Goal: Information Seeking & Learning: Find specific page/section

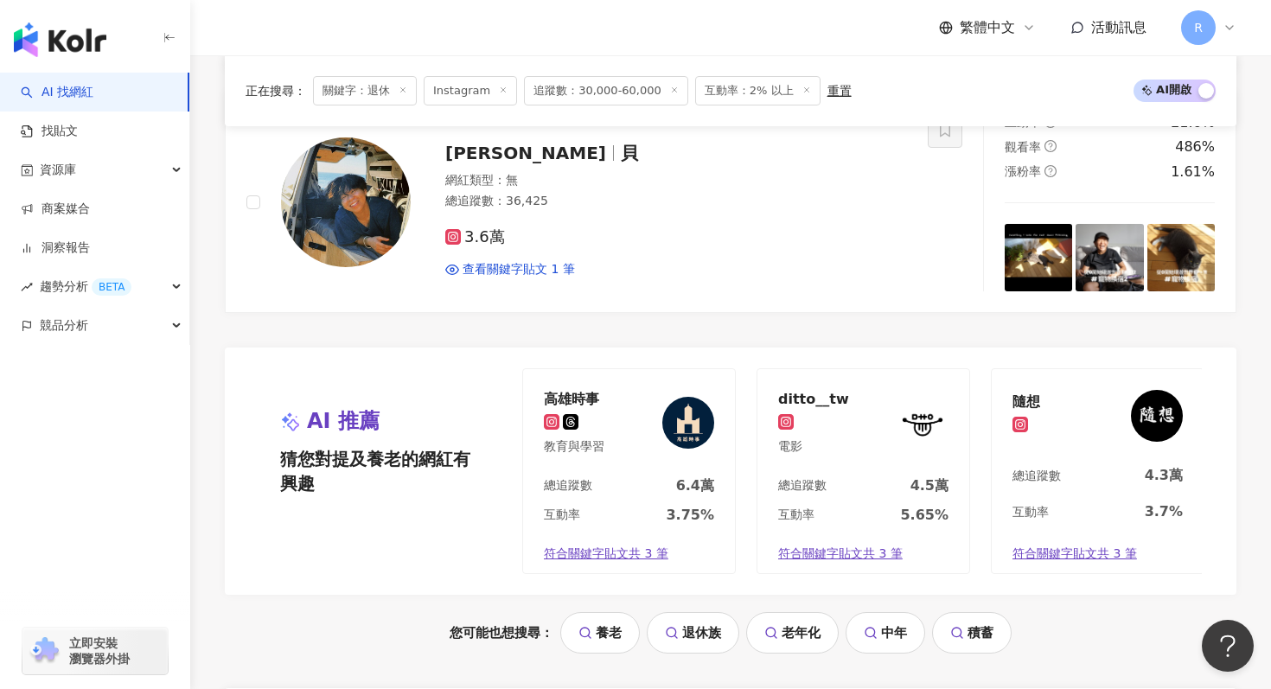
scroll to position [3650, 0]
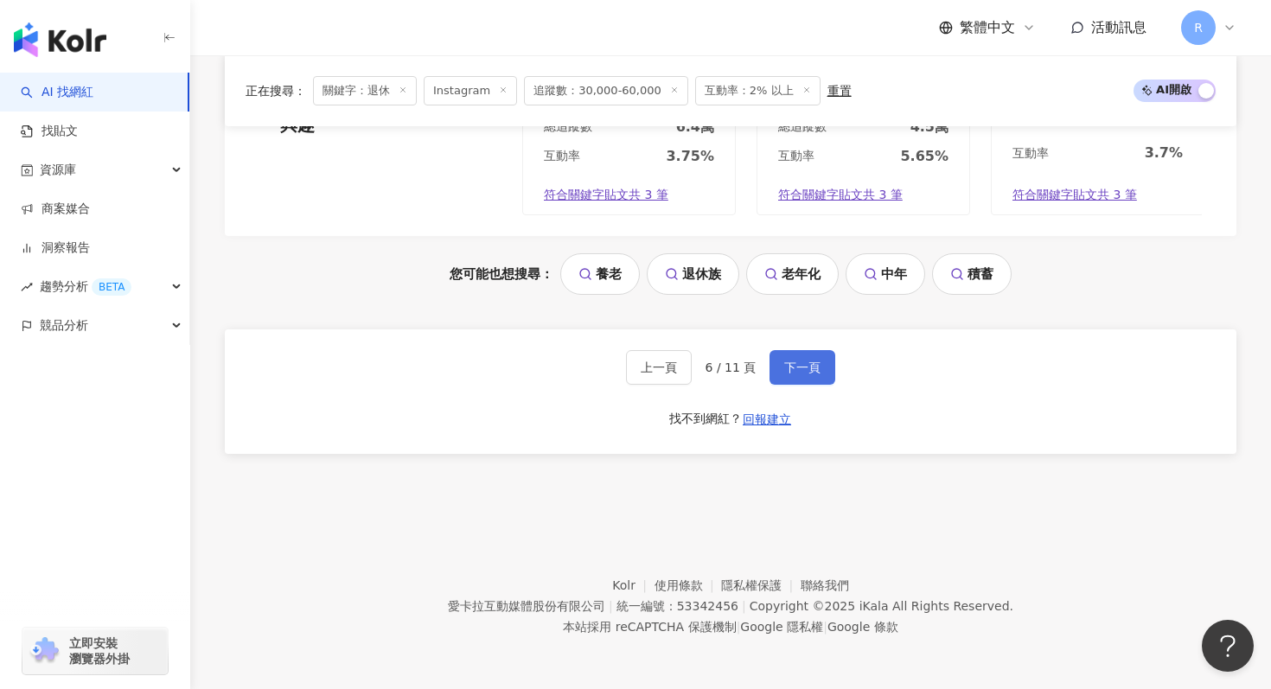
click at [806, 356] on button "下一頁" at bounding box center [802, 367] width 66 height 35
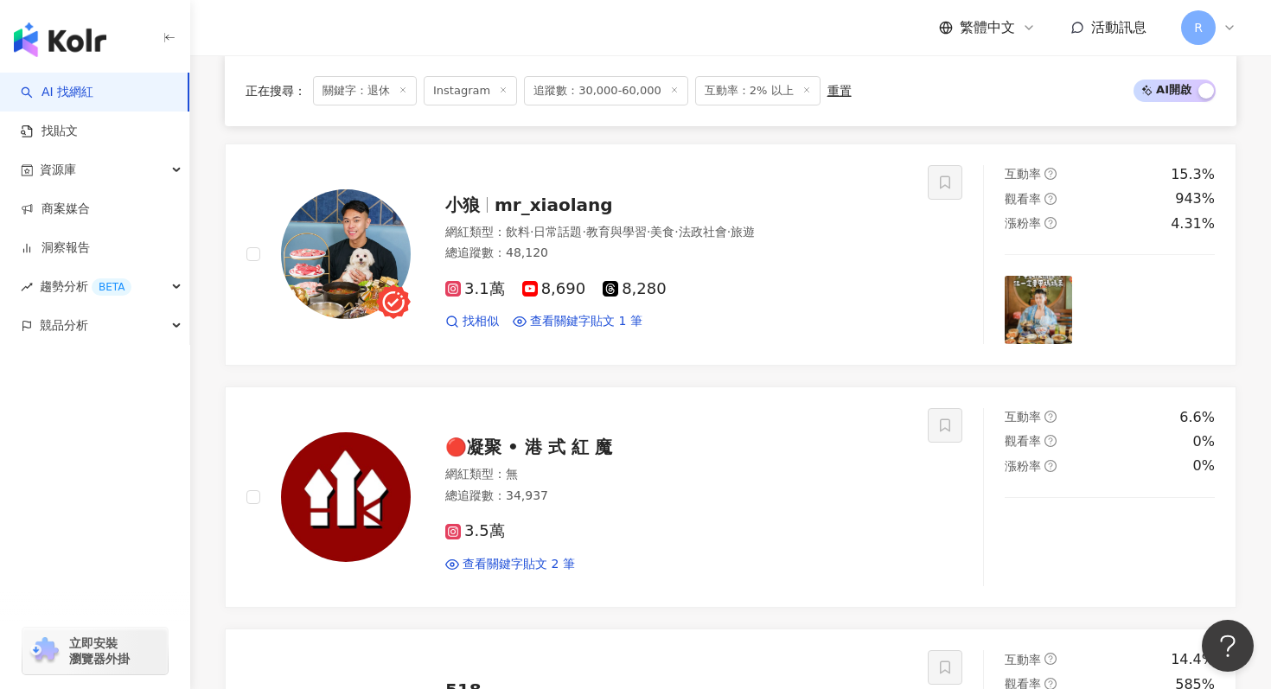
scroll to position [1540, 0]
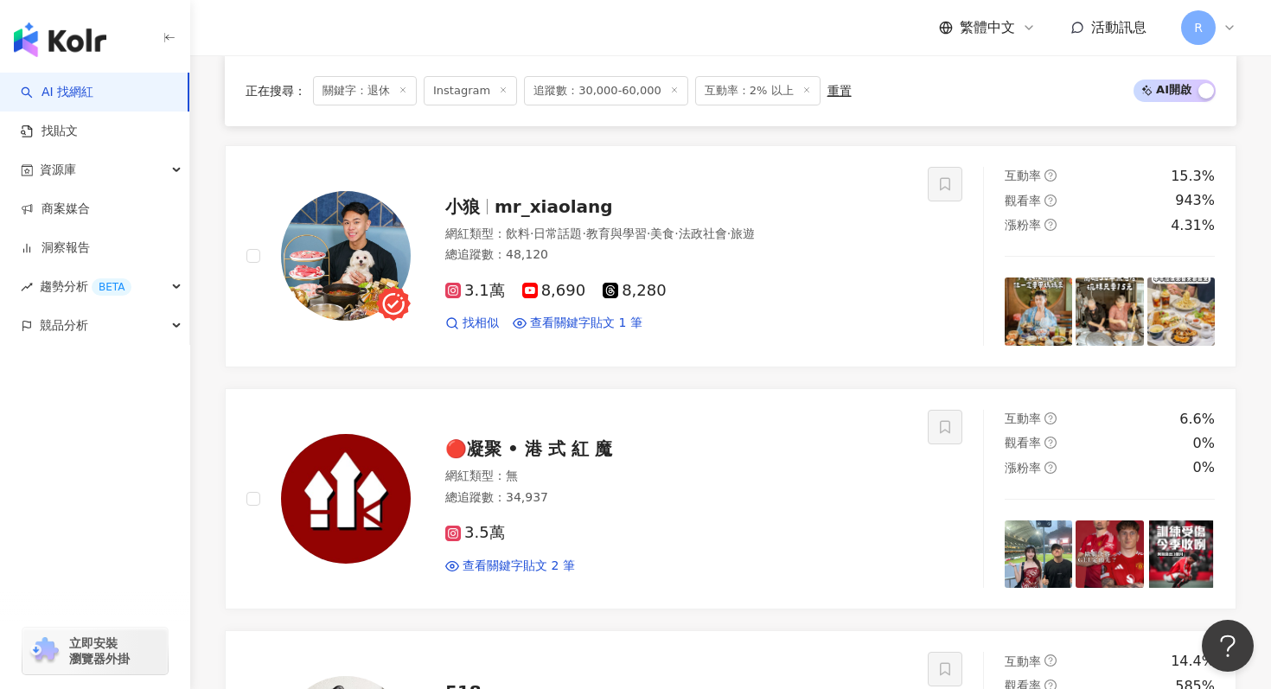
click at [405, 88] on line at bounding box center [403, 90] width 4 height 4
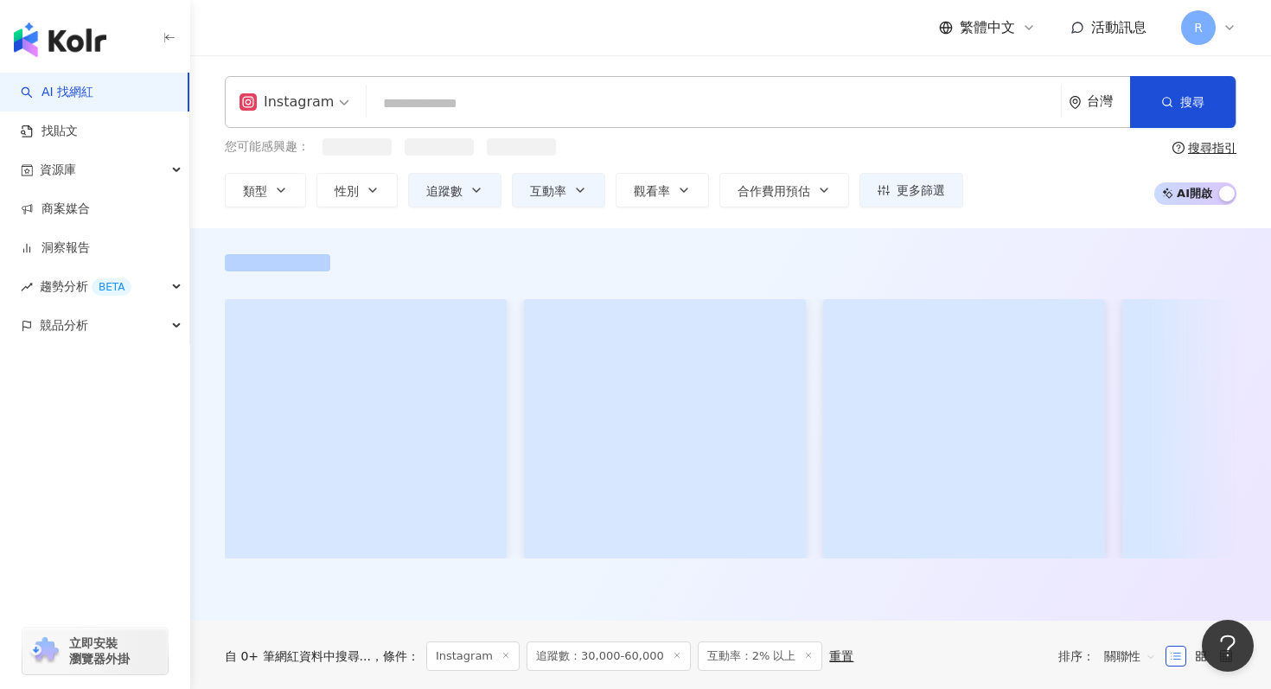
click at [428, 106] on input "search" at bounding box center [713, 103] width 680 height 33
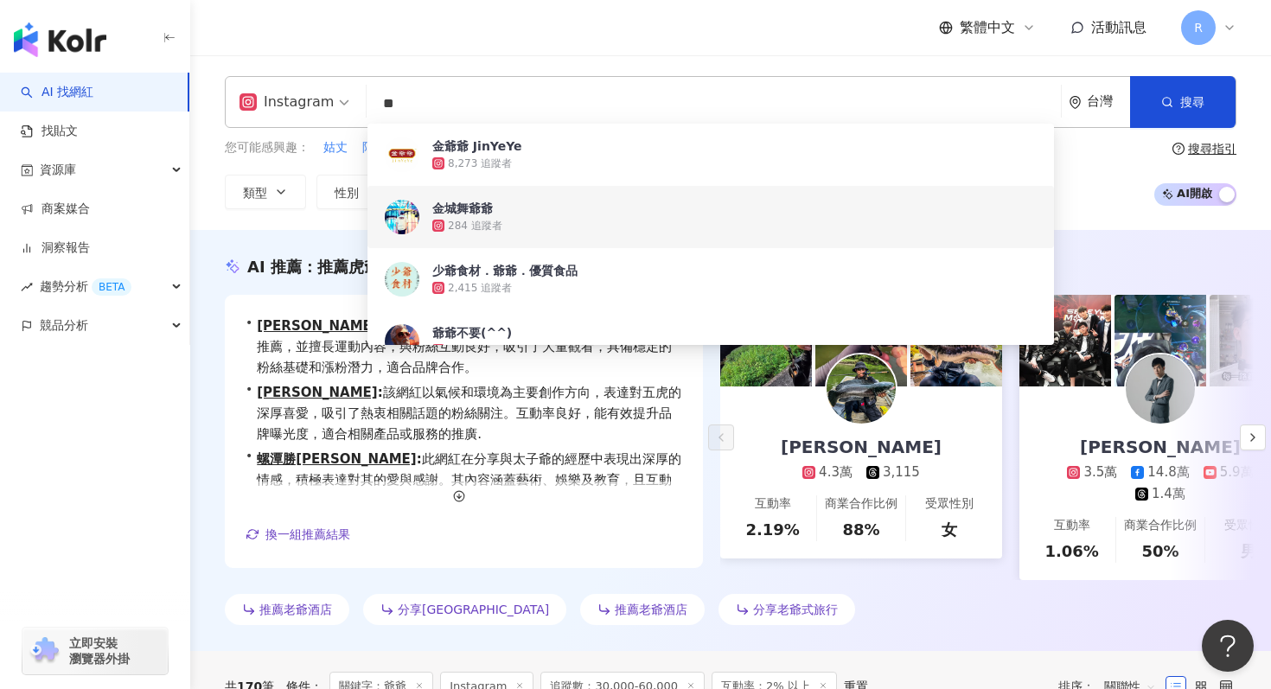
type input "**"
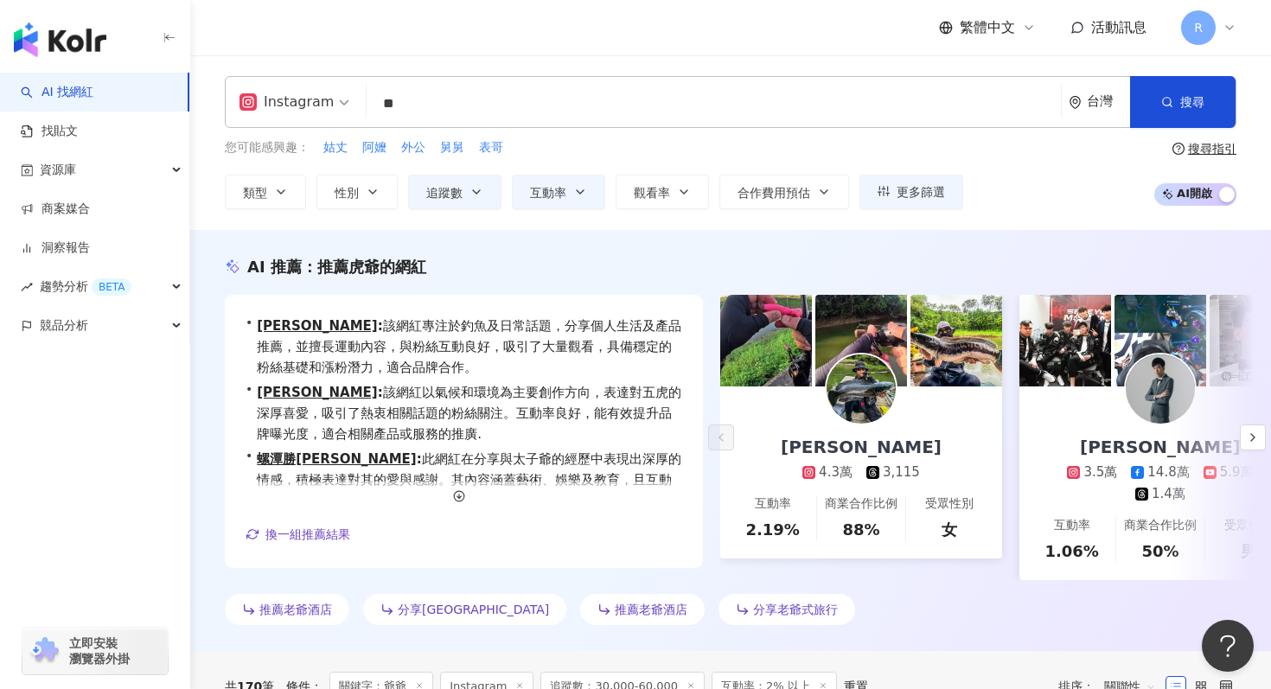
click at [222, 290] on div "AI 推薦 ： 推薦虎爺的網紅 • [PERSON_NAME] : 該網紅專注於釣魚及日常話題，分享個人生活及產品推薦，並擅長運動內容，與粉絲互動良好，吸引了…" at bounding box center [730, 444] width 1081 height 376
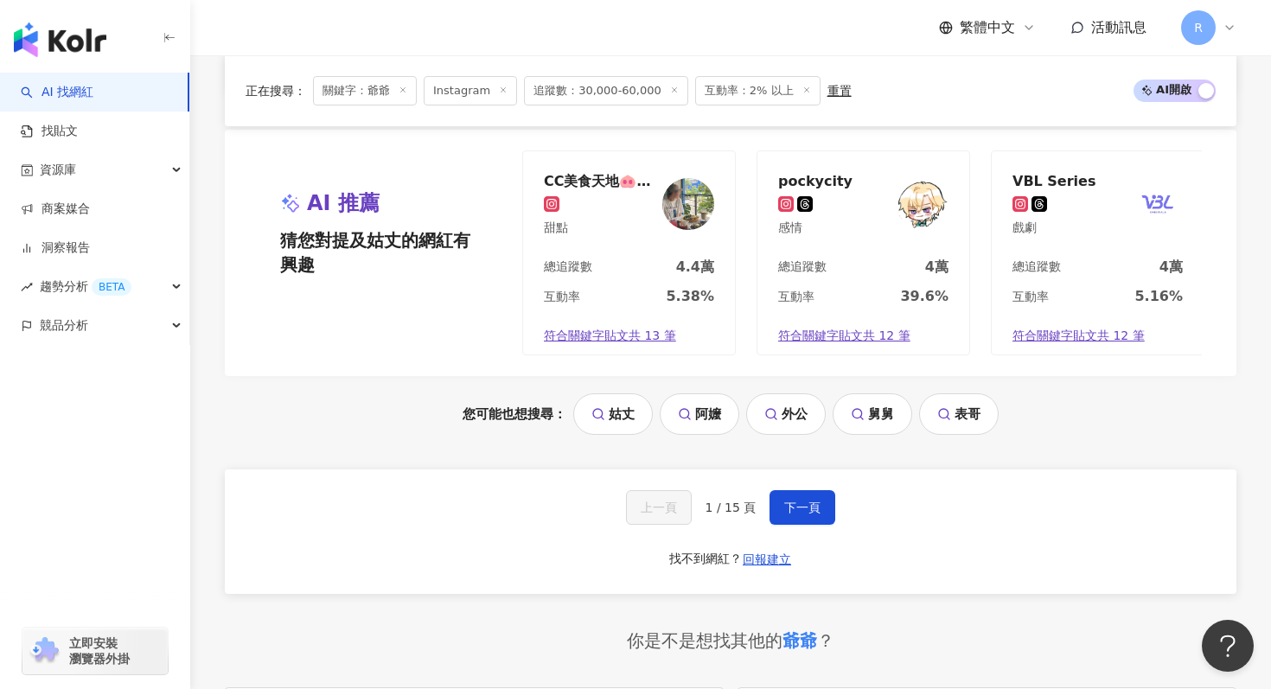
scroll to position [3612, 0]
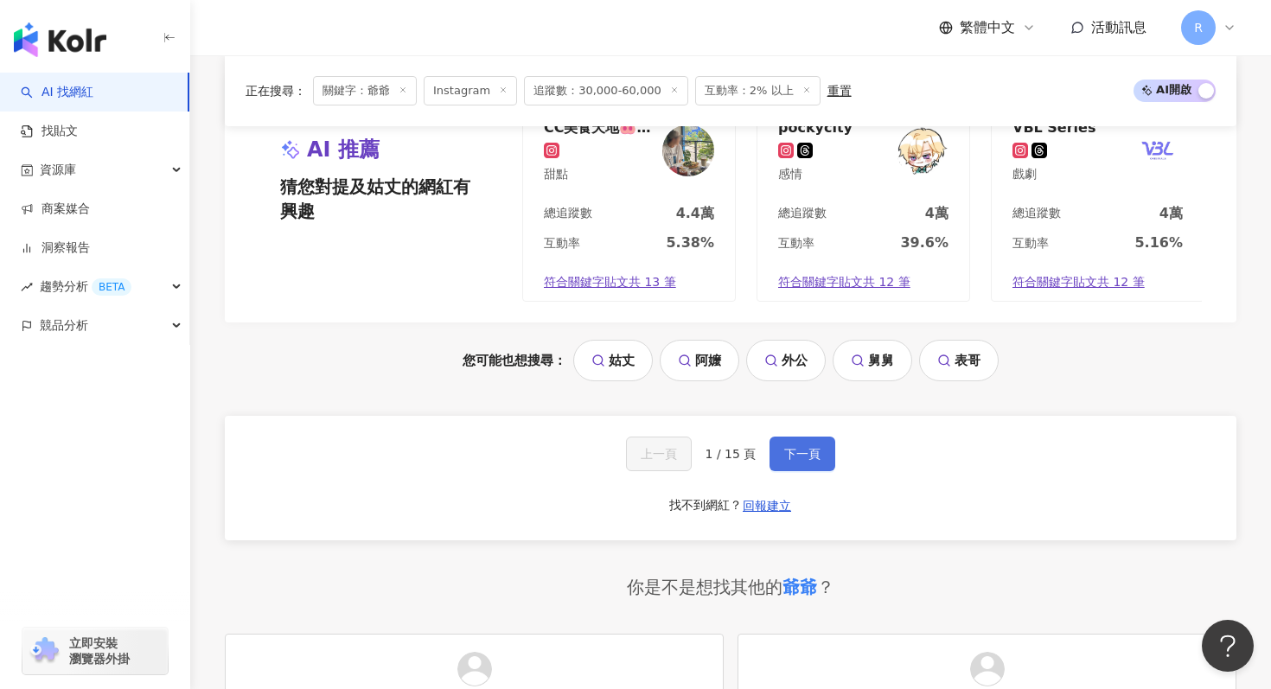
click at [801, 447] on span "下一頁" at bounding box center [802, 454] width 36 height 14
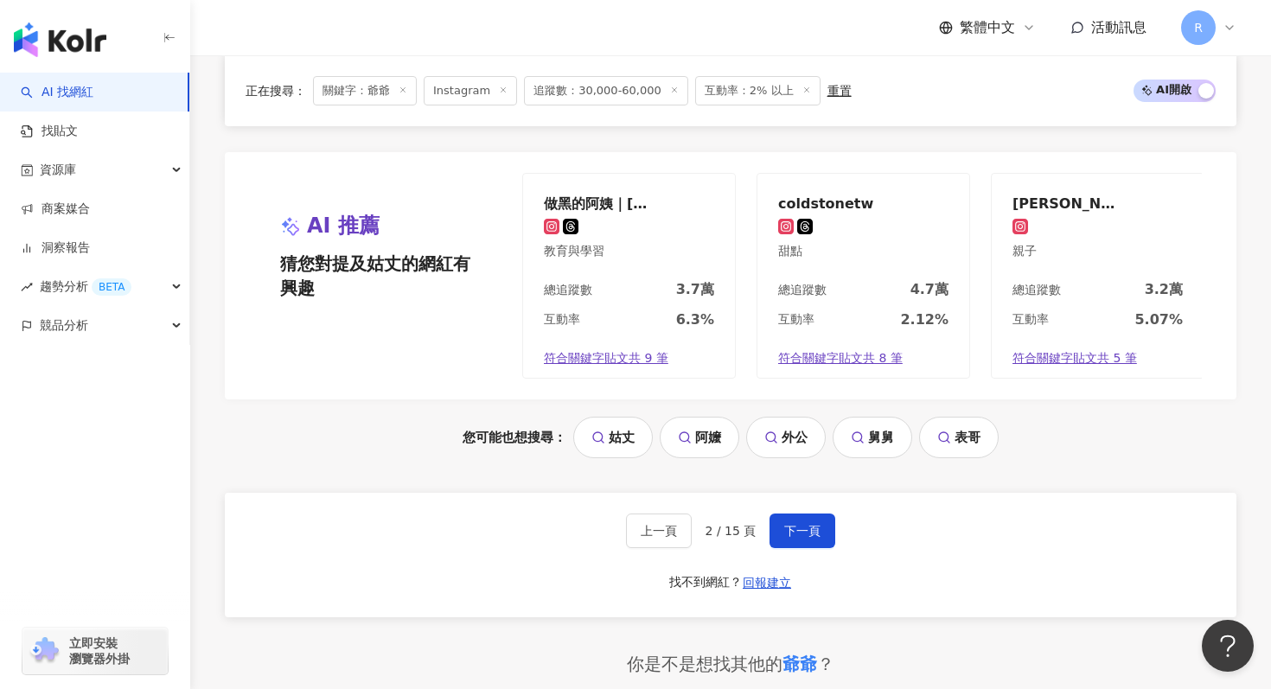
scroll to position [3704, 0]
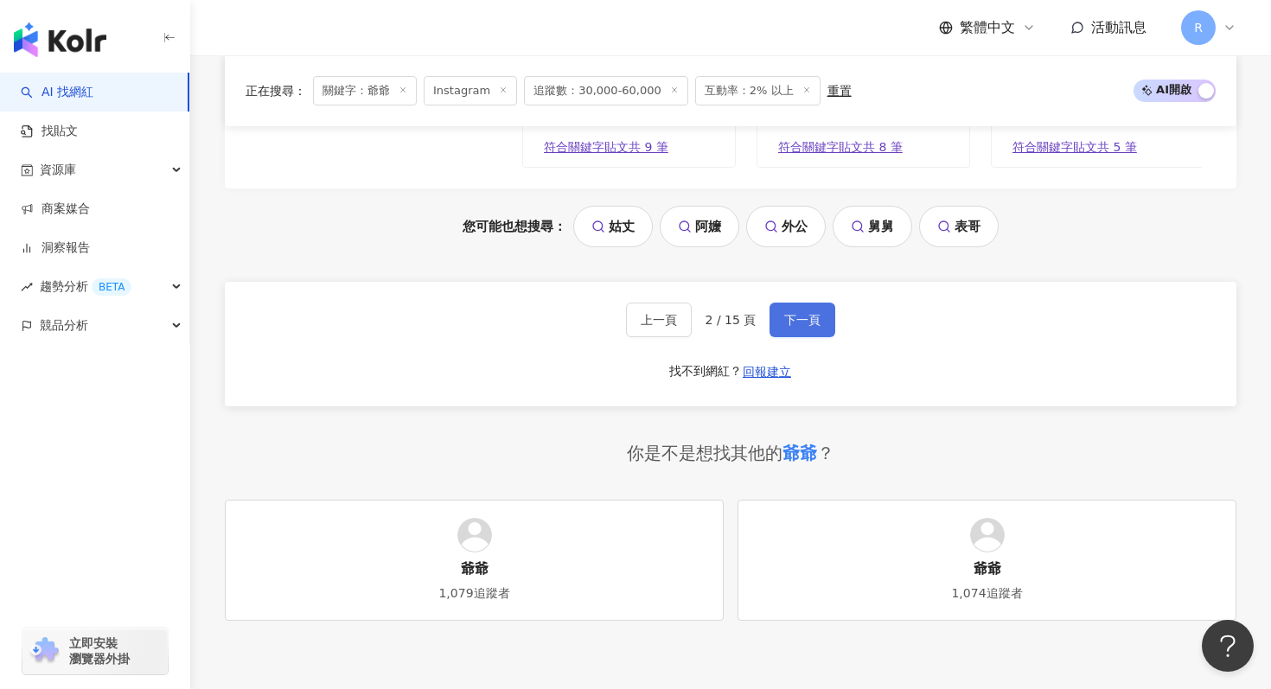
click at [780, 317] on button "下一頁" at bounding box center [802, 320] width 66 height 35
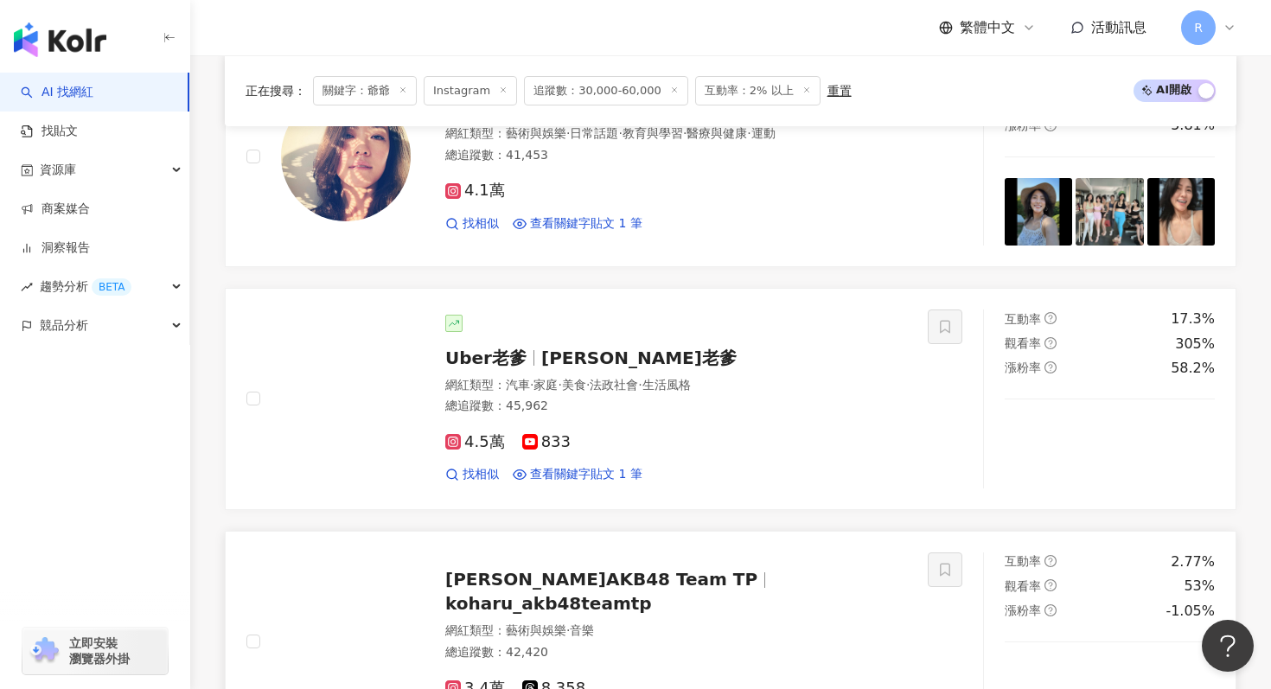
scroll to position [2146, 0]
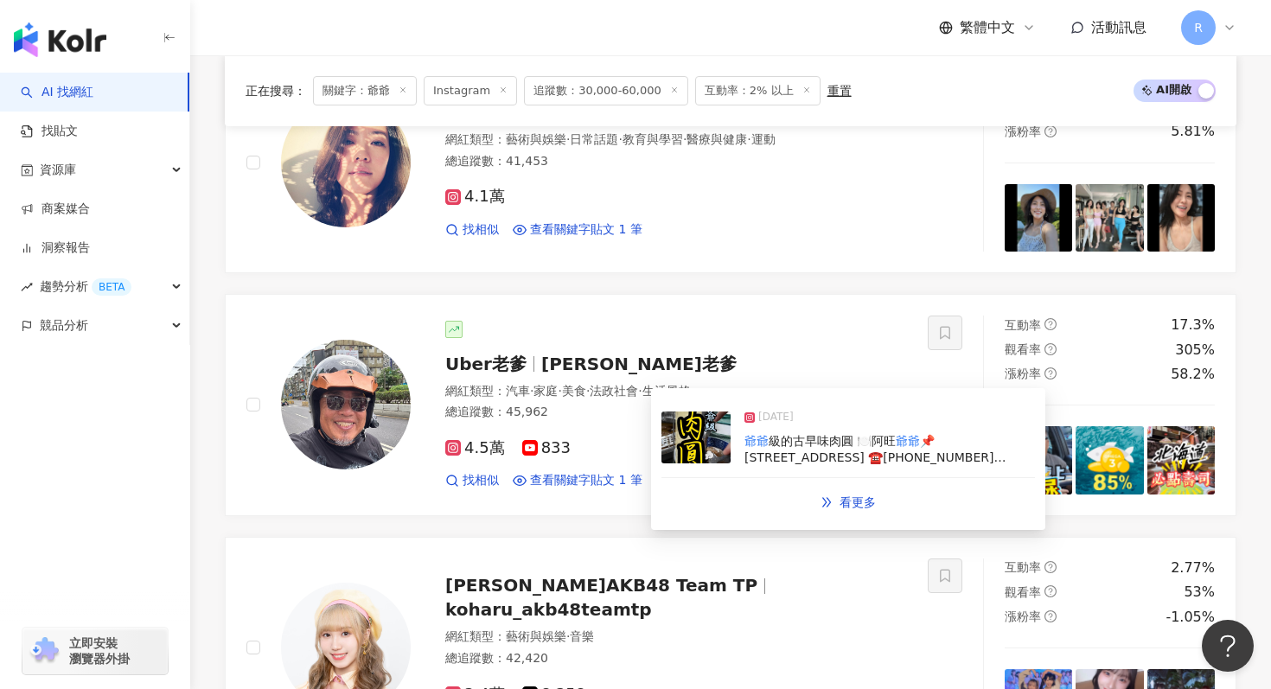
click at [682, 459] on img at bounding box center [695, 437] width 69 height 52
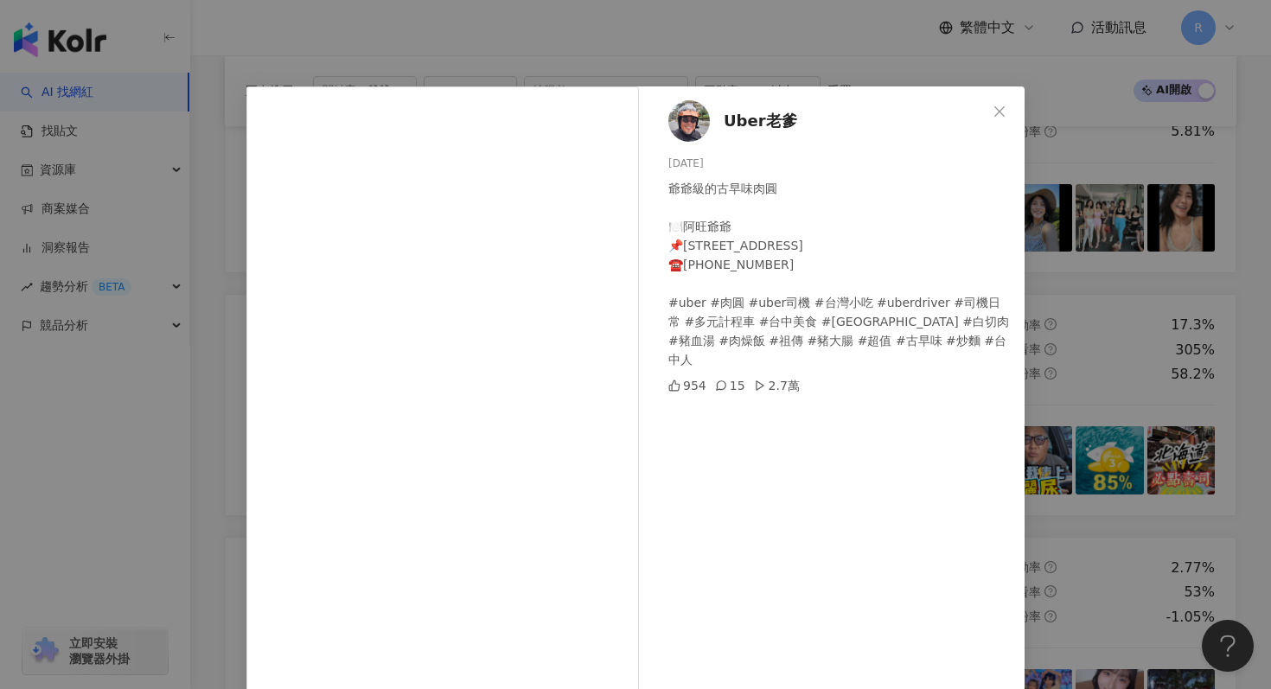
click at [453, 53] on div "Uber老爹 [DATE] 爺爺級的古早味肉圓 🍽️阿旺爺爺 📌[STREET_ADDRESS] ☎️[PHONE_NUMBER] #uber #肉圓 #ub…" at bounding box center [635, 344] width 1271 height 689
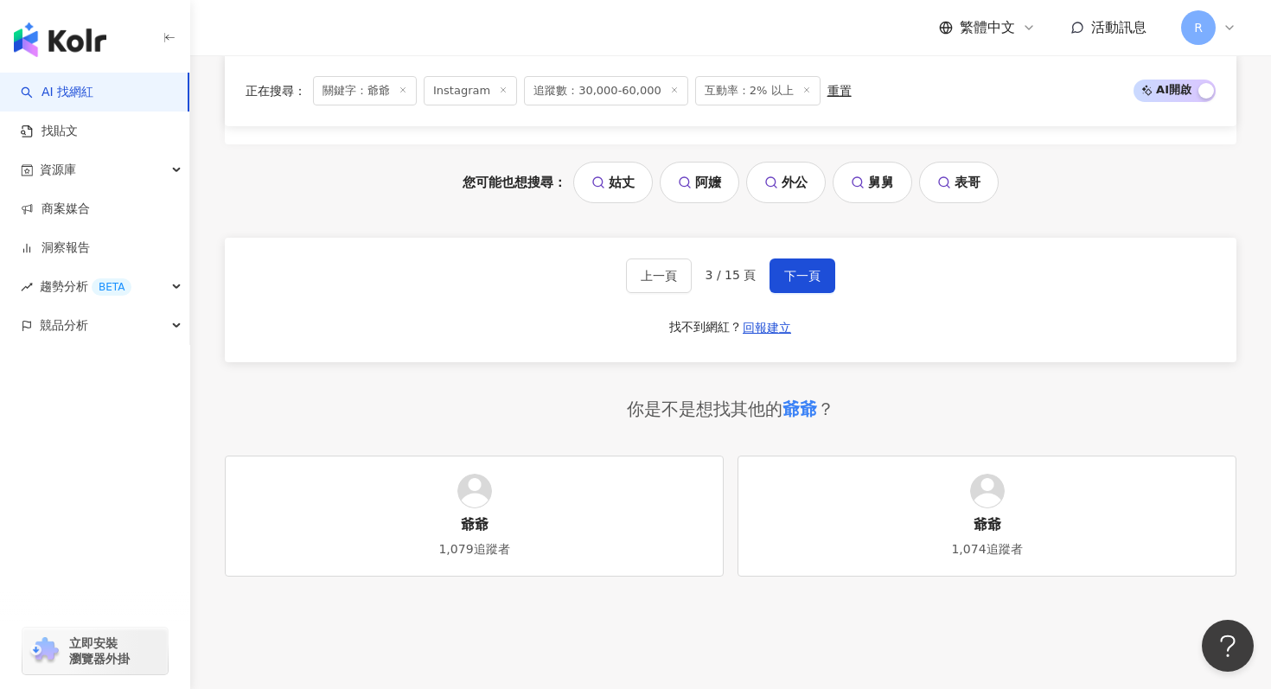
scroll to position [3870, 0]
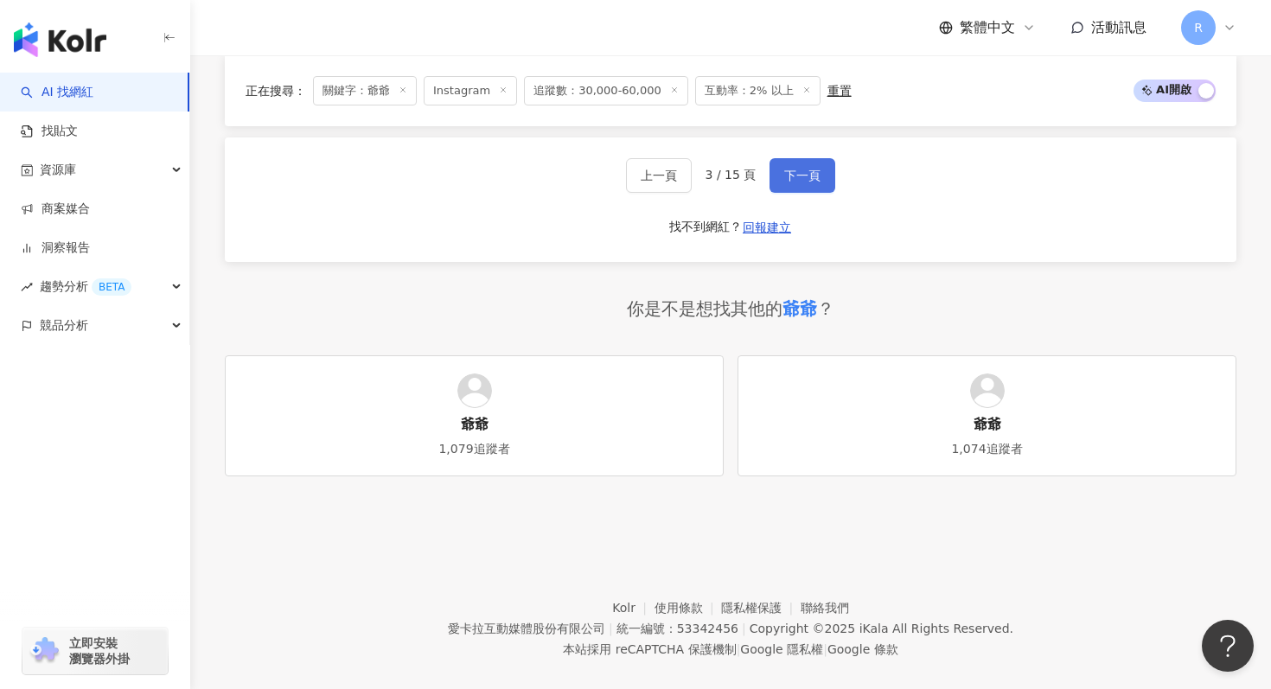
click at [799, 169] on span "下一頁" at bounding box center [802, 176] width 36 height 14
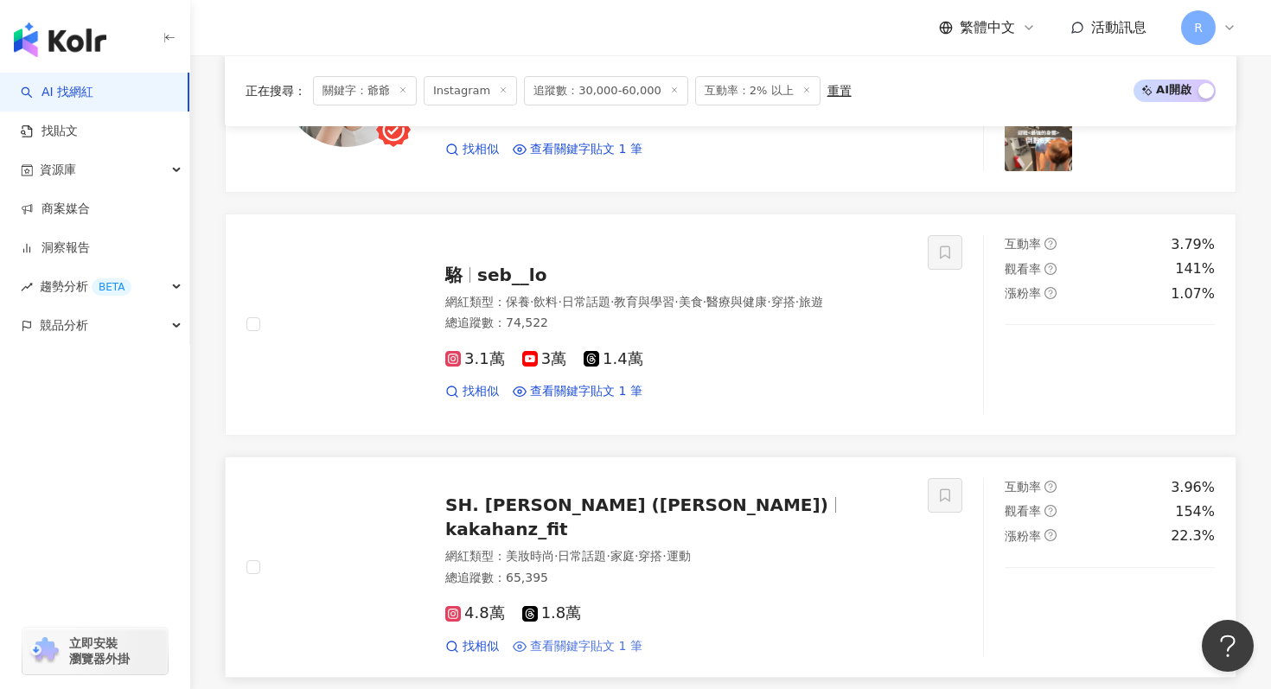
scroll to position [1940, 0]
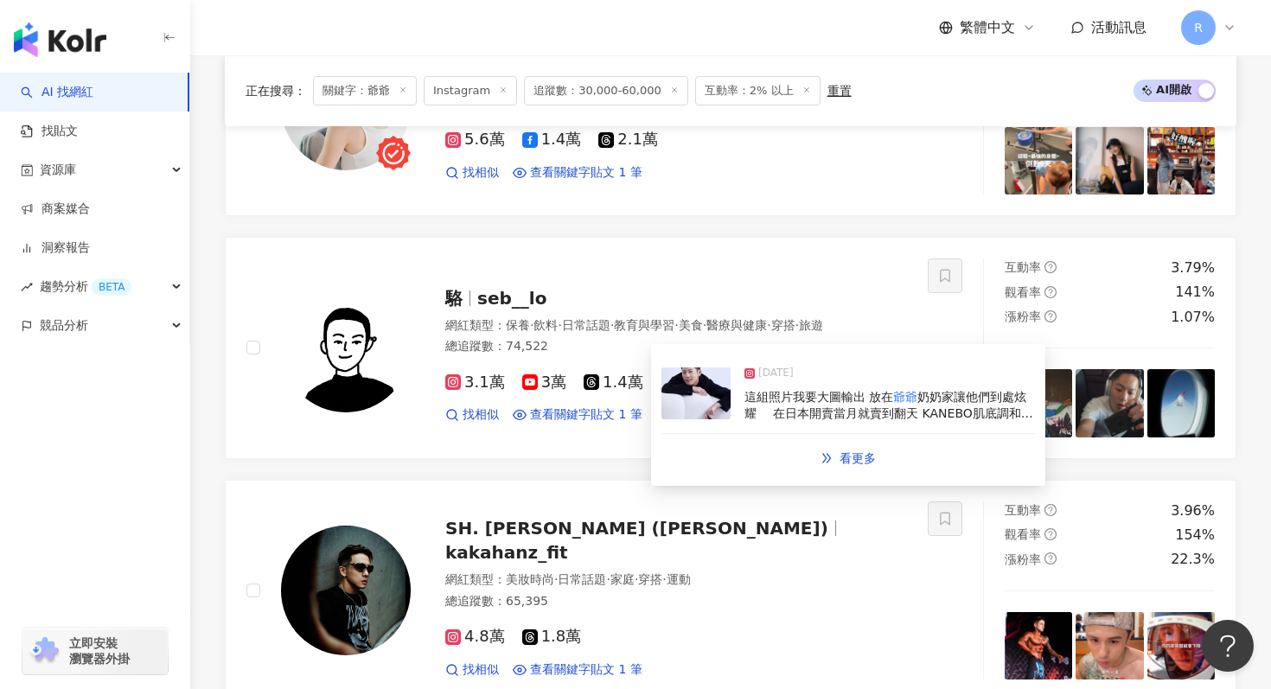
click at [705, 414] on img at bounding box center [695, 393] width 69 height 52
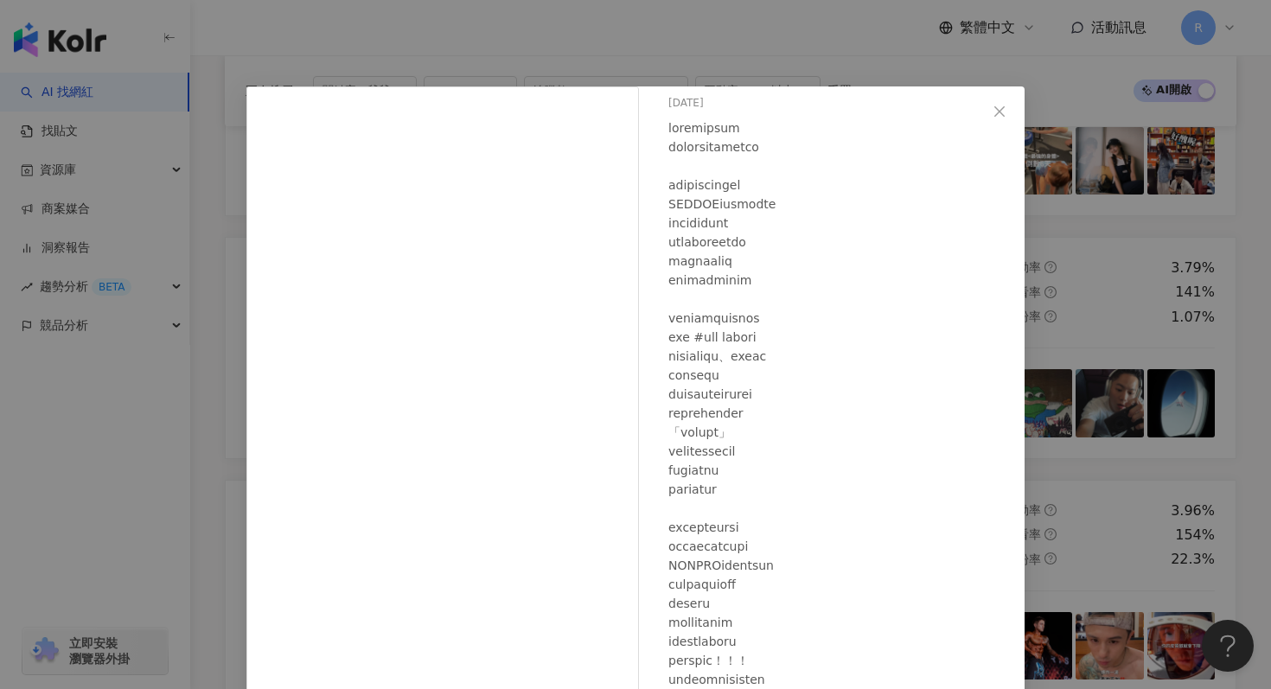
scroll to position [61, 0]
